Goal: Find specific page/section: Find specific page/section

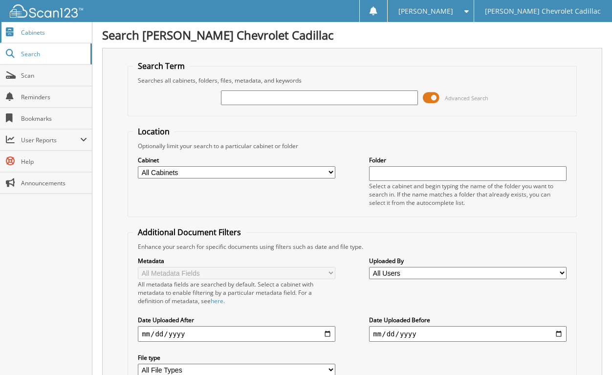
click at [39, 34] on span "Cabinets" at bounding box center [54, 32] width 66 height 8
type input "358548"
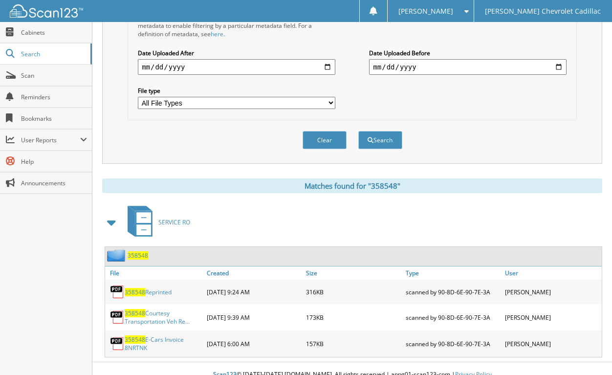
scroll to position [279, 0]
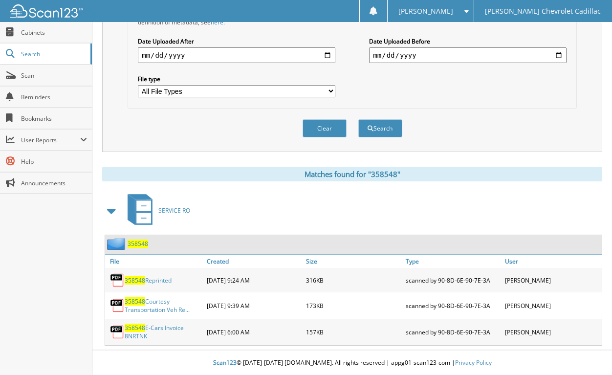
click at [164, 278] on link "358548 Reprinted" at bounding box center [148, 280] width 47 height 8
click at [153, 306] on link "358548 Courtesy Transportation Veh Re..." at bounding box center [163, 305] width 77 height 17
